Goal: Information Seeking & Learning: Find specific fact

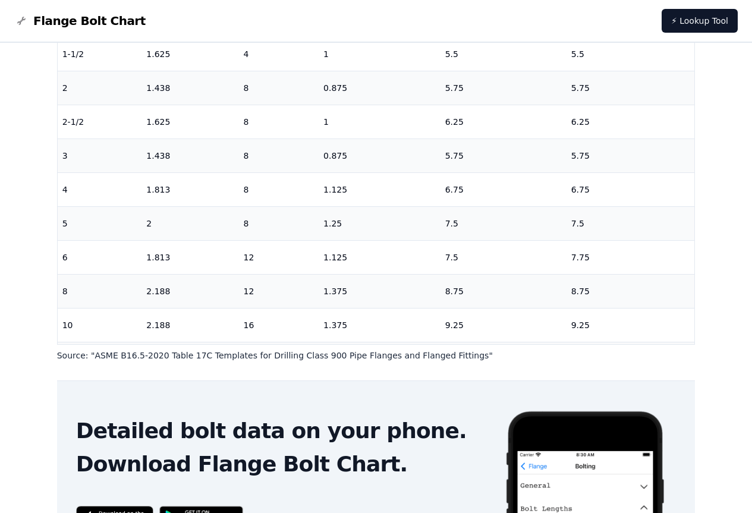
scroll to position [297, 0]
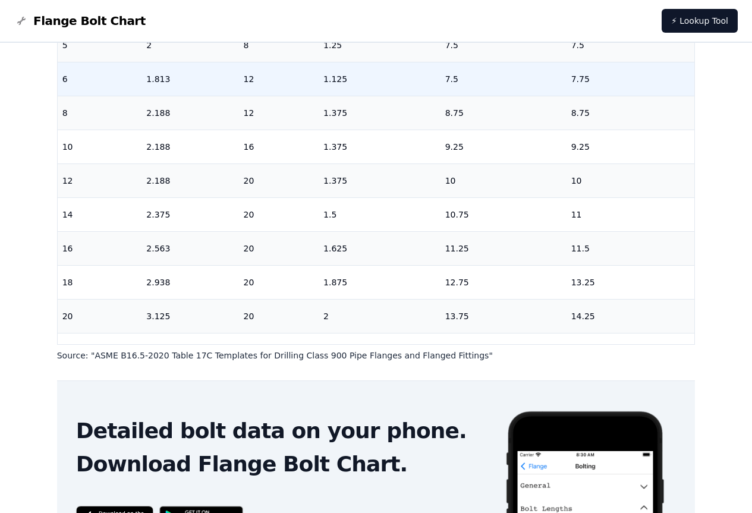
click at [151, 84] on td "1.813" at bounding box center [190, 79] width 97 height 34
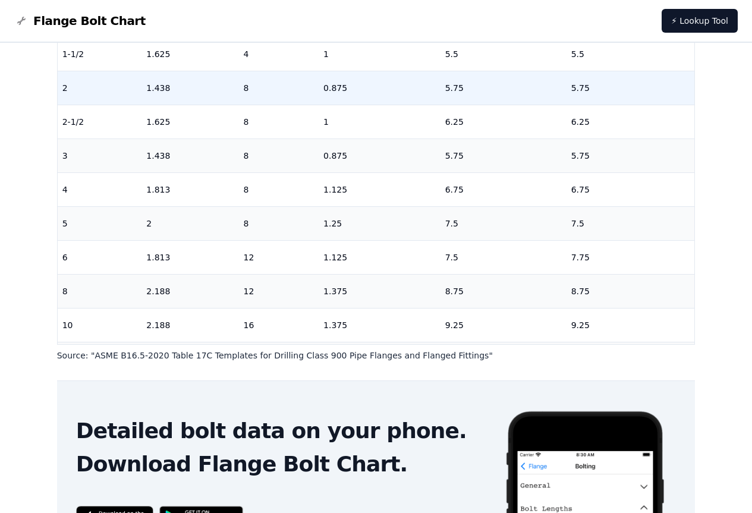
scroll to position [0, 0]
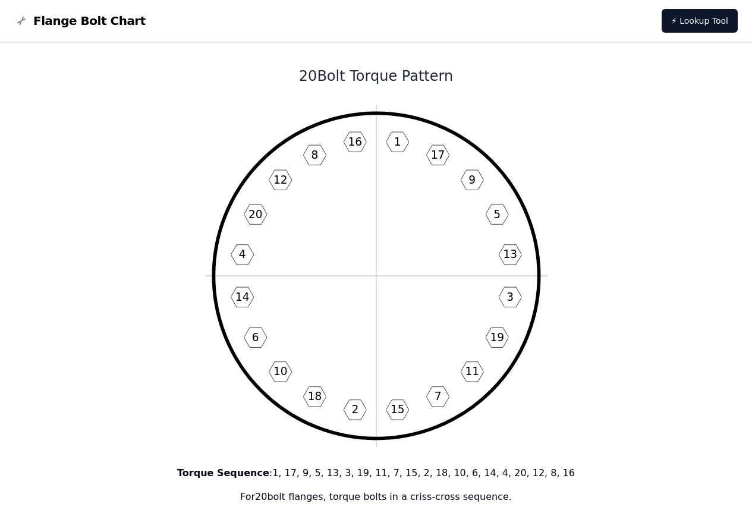
click at [328, 134] on icon "1 17 9 5 13 3 19 11 7 15 2 18 10 6 14 4 20 12 8 16" at bounding box center [376, 276] width 343 height 343
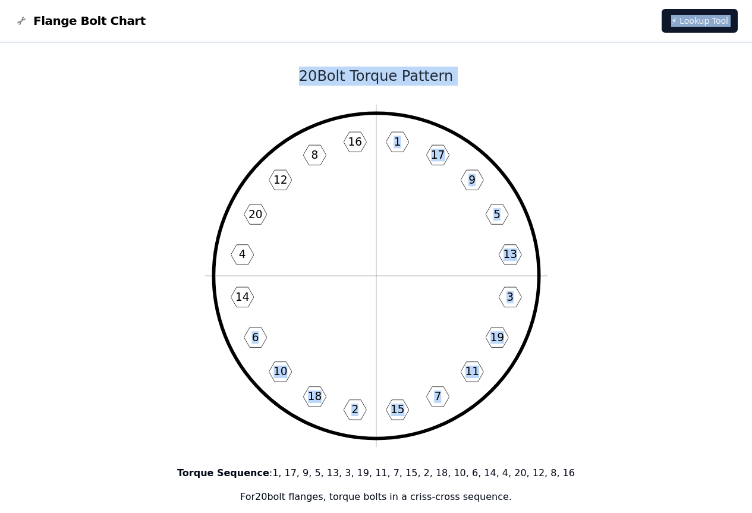
drag, startPoint x: 178, startPoint y: 42, endPoint x: 224, endPoint y: 325, distance: 286.8
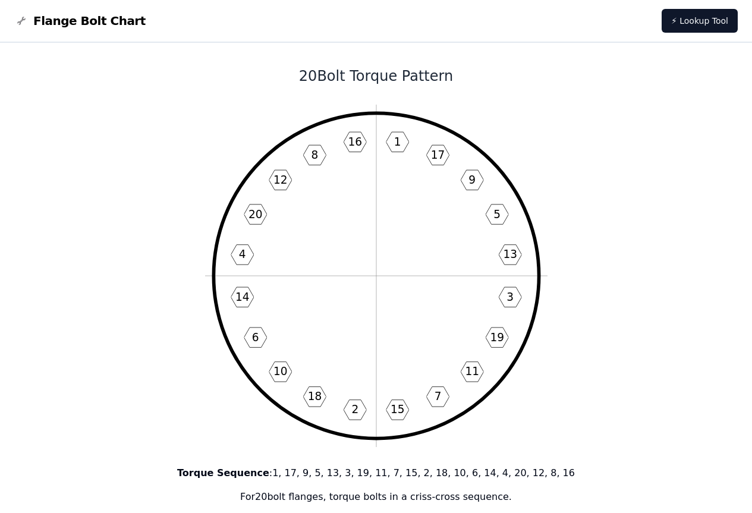
click at [254, 297] on icon "1 17 9 5 13 3 19 11 7 15 2 18 10 6 14 4 20 12 8 16" at bounding box center [376, 276] width 343 height 343
click at [331, 136] on icon "1 17 9 5 13 3 19 11 7 15 2 18 10 6 14 4 20 12 8 16" at bounding box center [376, 276] width 343 height 343
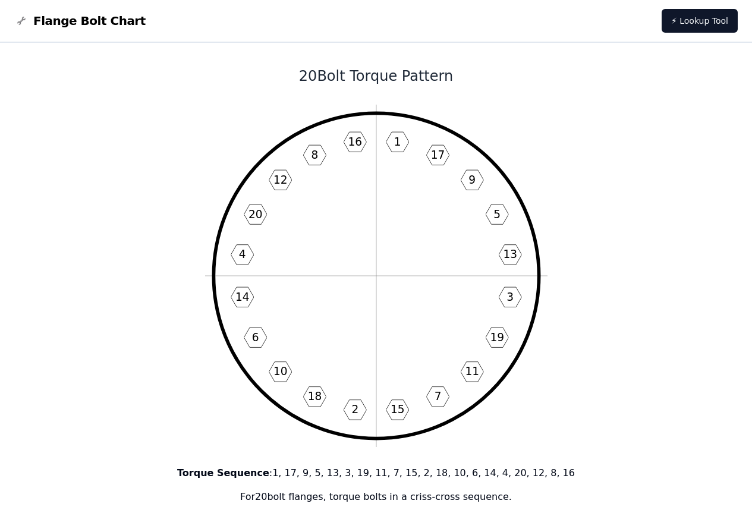
click at [374, 225] on icon "1 17 9 5 13 3 19 11 7 15 2 18 10 6 14 4 20 12 8 16" at bounding box center [376, 276] width 343 height 343
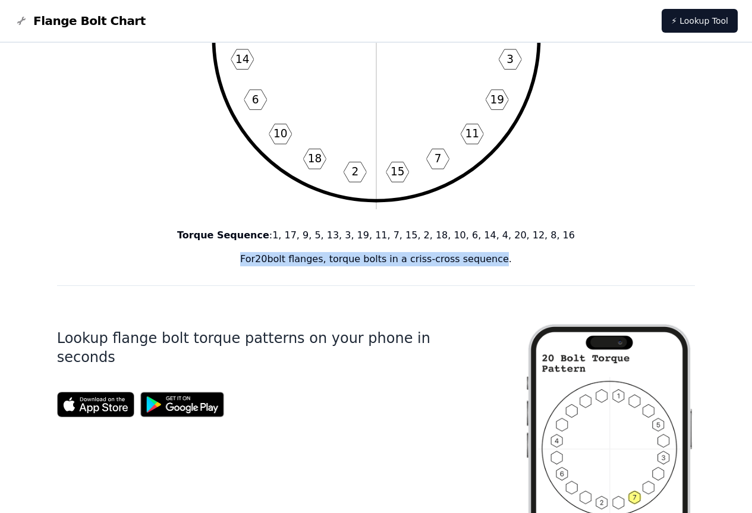
drag, startPoint x: 253, startPoint y: 258, endPoint x: 527, endPoint y: 278, distance: 274.3
click at [498, 271] on div "20 Bolt Torque Pattern 1 17 9 5 13 3 19 11 7 15 2 18 10 6 14 4 20 12 8 16 Torqu…" at bounding box center [376, 474] width 639 height 1338
click at [544, 271] on div "20 Bolt Torque Pattern 1 17 9 5 13 3 19 11 7 15 2 18 10 6 14 4 20 12 8 16 Torqu…" at bounding box center [376, 474] width 639 height 1338
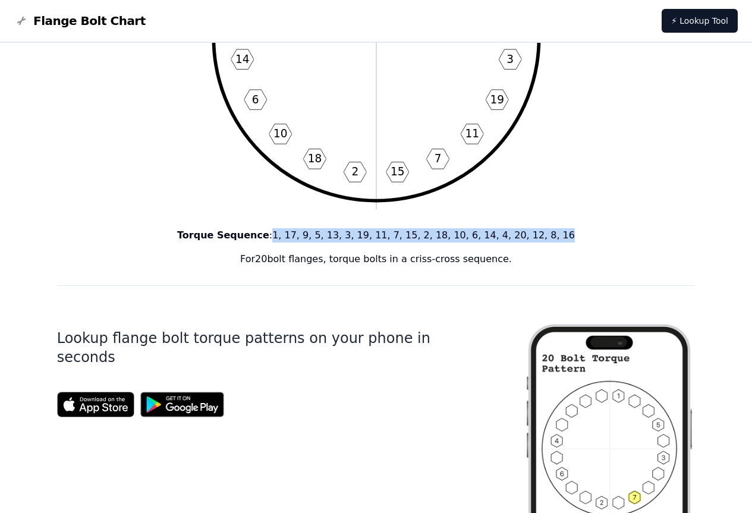
drag, startPoint x: 302, startPoint y: 236, endPoint x: 551, endPoint y: 234, distance: 249.8
click at [551, 234] on p "Torque Sequence : 1, 17, 9, 5, 13, 3, 19, 11, 7, 15, 2, 18, 10, 6, 14, 4, 20, 1…" at bounding box center [376, 235] width 639 height 14
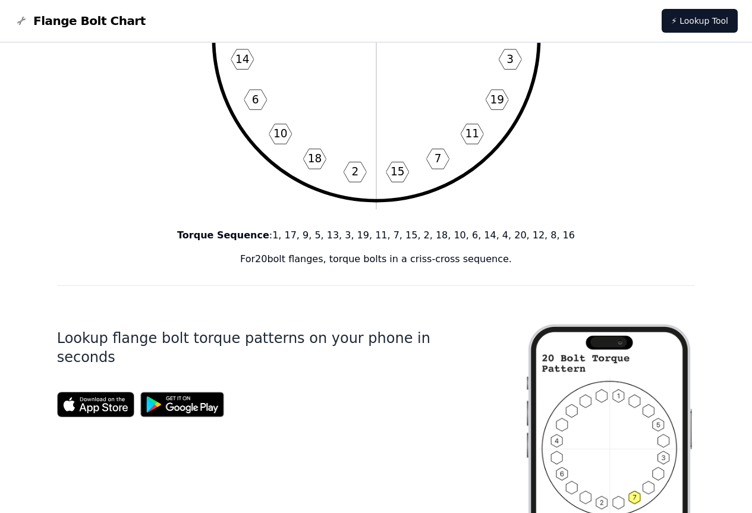
click at [361, 244] on div "Torque Sequence : 1, 17, 9, 5, 13, 3, 19, 11, 7, 15, 2, 18, 10, 6, 14, 4, 20, 1…" at bounding box center [376, 247] width 639 height 38
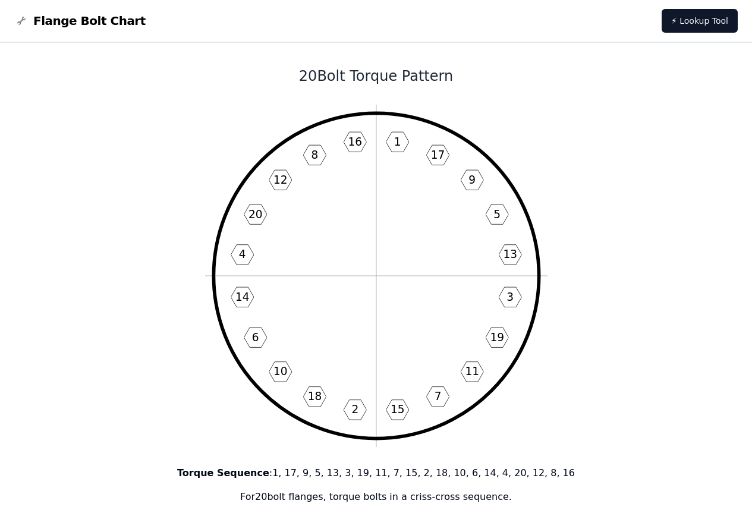
scroll to position [238, 0]
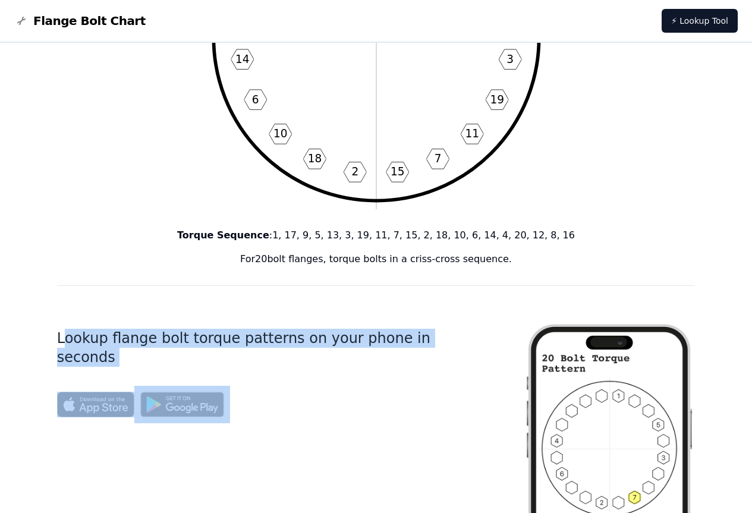
drag, startPoint x: 74, startPoint y: 344, endPoint x: 337, endPoint y: 350, distance: 263.5
click at [336, 350] on div "Lookup flange bolt torque patterns on your phone in seconds" at bounding box center [281, 490] width 448 height 371
click at [385, 357] on div "Lookup flange bolt torque patterns on your phone in seconds" at bounding box center [281, 490] width 448 height 371
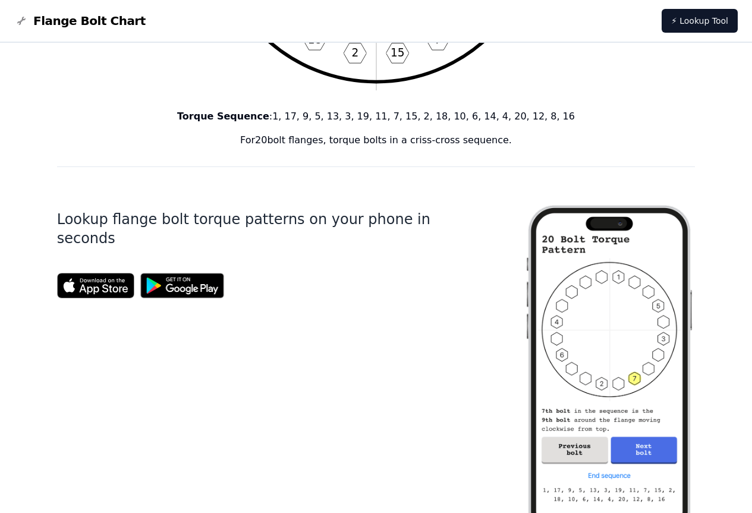
scroll to position [0, 0]
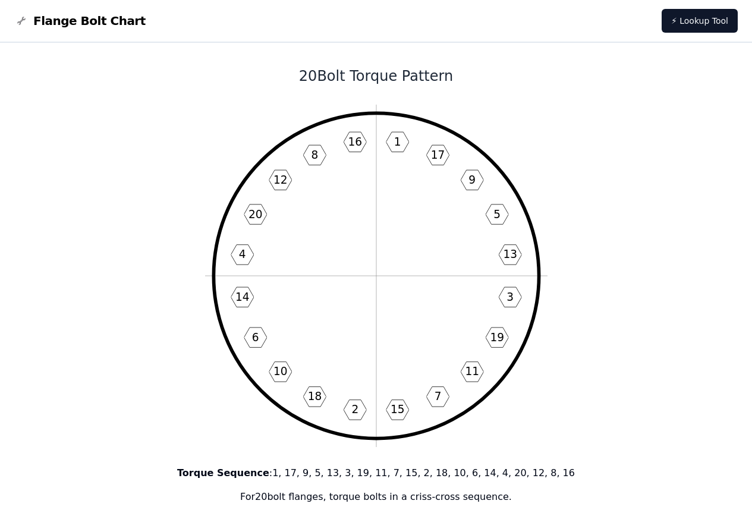
click at [363, 149] on icon "1 17 9 5 13 3 19 11 7 15 2 18 10 6 14 4 20 12 8 16" at bounding box center [376, 276] width 343 height 343
click at [368, 397] on icon "1 17 9 5 13 3 19 11 7 15 2 18 10 6 14 4 20 12 8 16" at bounding box center [376, 276] width 343 height 343
click at [509, 294] on text "3" at bounding box center [510, 297] width 7 height 12
click at [250, 243] on icon "1 17 9 5 13 3 19 11 7 15 2 18 10 6 14 4 20 12 8 16" at bounding box center [376, 276] width 343 height 343
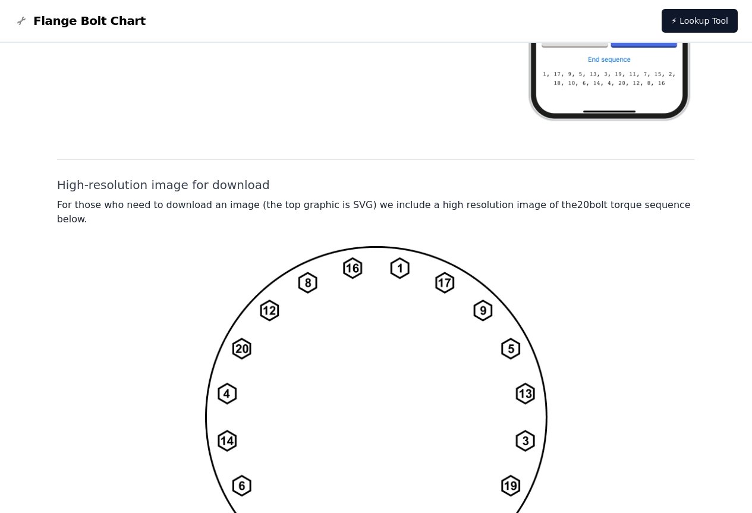
scroll to position [896, 0]
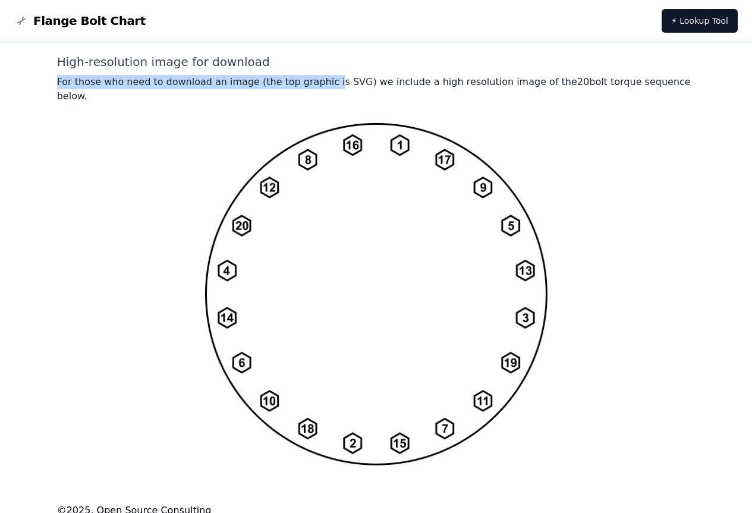
drag, startPoint x: 58, startPoint y: 79, endPoint x: 313, endPoint y: 84, distance: 255.8
click at [313, 84] on p "For those who need to download an image (the top graphic is SVG) we include a h…" at bounding box center [376, 89] width 639 height 29
click at [395, 264] on img at bounding box center [376, 294] width 343 height 343
click at [523, 156] on img at bounding box center [376, 294] width 343 height 343
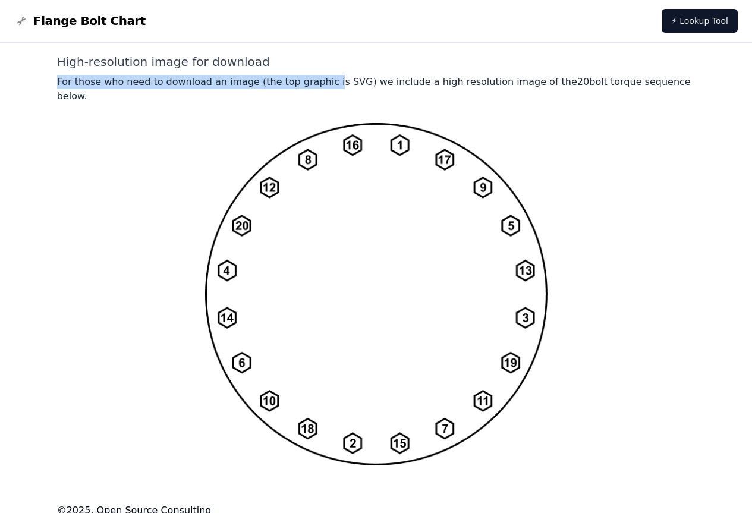
scroll to position [658, 0]
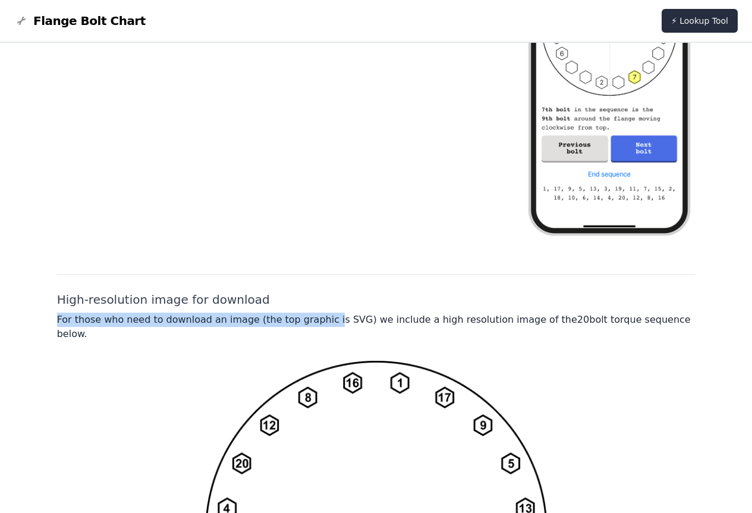
click at [663, 24] on link "⚡ Lookup Tool" at bounding box center [700, 21] width 76 height 24
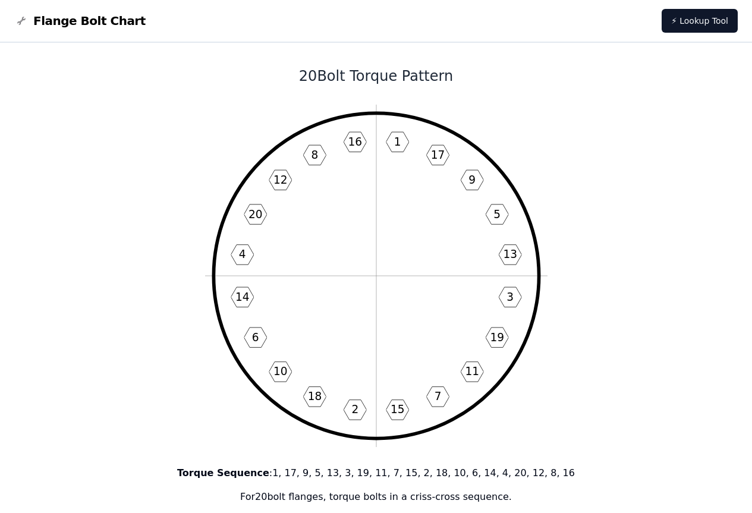
click at [73, 16] on span "Flange Bolt Chart" at bounding box center [89, 20] width 112 height 17
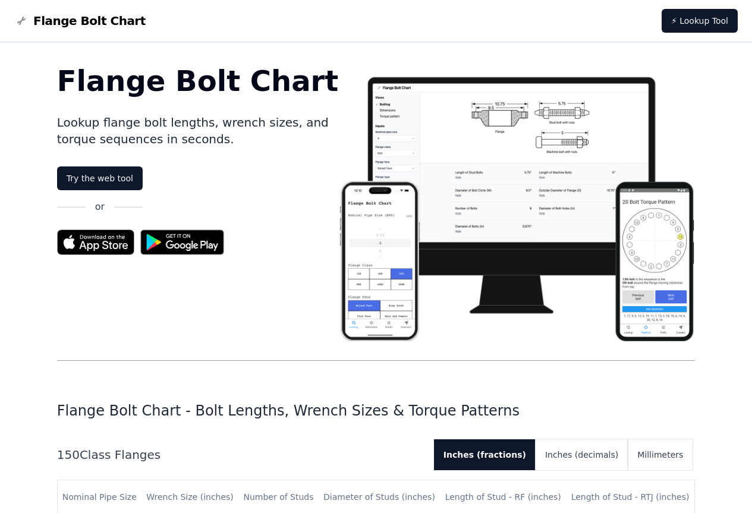
click at [51, 23] on span "Flange Bolt Chart" at bounding box center [89, 20] width 112 height 17
click at [396, 285] on img at bounding box center [516, 204] width 357 height 275
